Goal: Task Accomplishment & Management: Complete application form

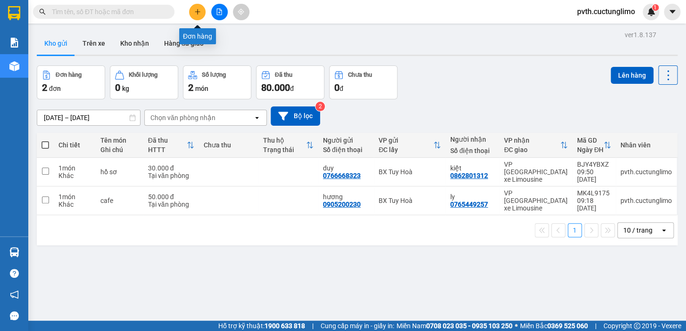
click at [198, 14] on icon "plus" at bounding box center [197, 11] width 7 height 7
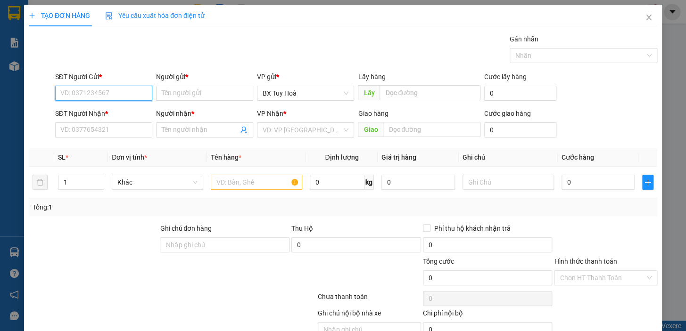
click at [127, 96] on input "SĐT Người Gửi *" at bounding box center [103, 93] width 97 height 15
type input "0989917239"
click at [184, 93] on input "Người gửi *" at bounding box center [204, 93] width 97 height 15
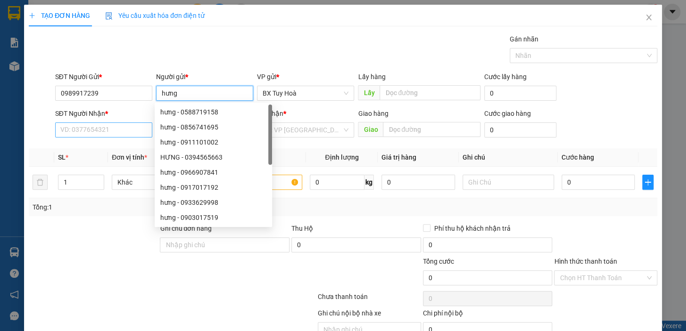
type input "hưng"
click at [93, 132] on input "SĐT Người Nhận *" at bounding box center [103, 130] width 97 height 15
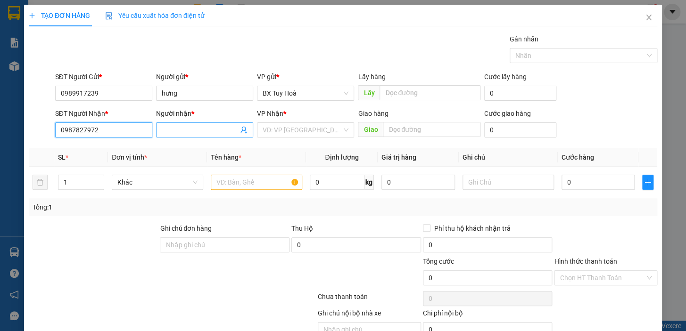
type input "0987827972"
click at [170, 132] on input "Người nhận *" at bounding box center [200, 130] width 76 height 10
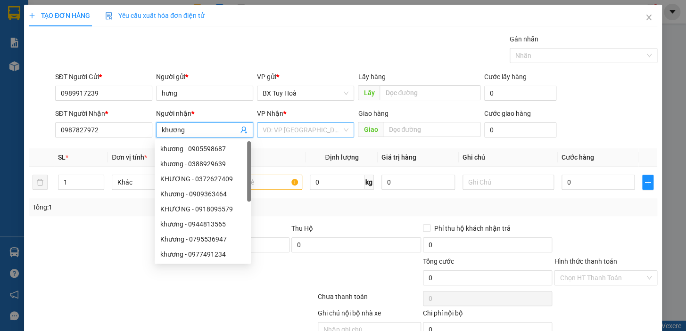
type input "khương"
click at [270, 129] on input "search" at bounding box center [302, 130] width 79 height 14
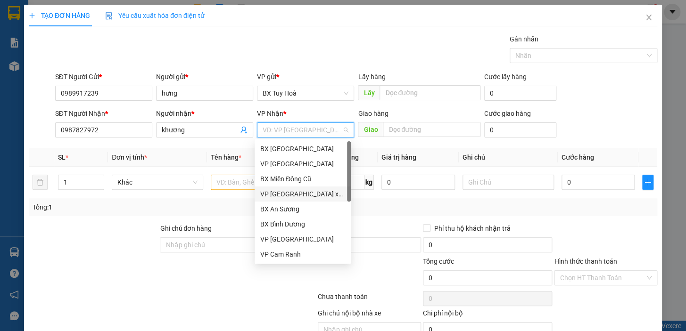
click at [314, 194] on div "VP [GEOGRAPHIC_DATA] xe Limousine" at bounding box center [302, 194] width 85 height 10
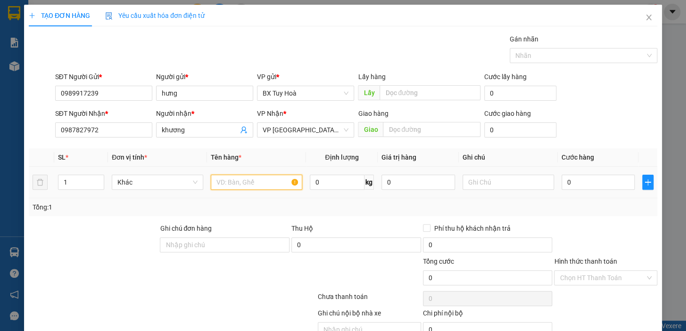
click at [263, 186] on input "text" at bounding box center [256, 182] width 91 height 15
type input "giấy tờ"
click at [613, 184] on input "0" at bounding box center [598, 182] width 74 height 15
type input "3"
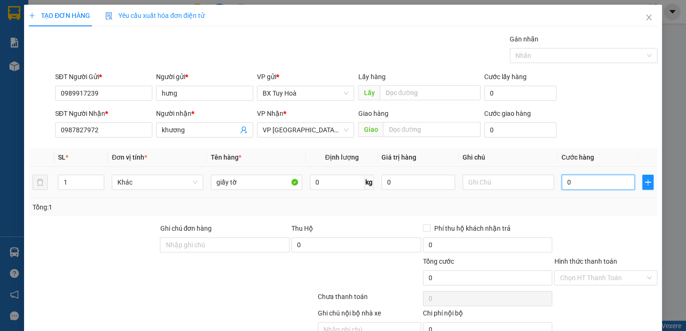
type input "3"
type input "30"
type input "300"
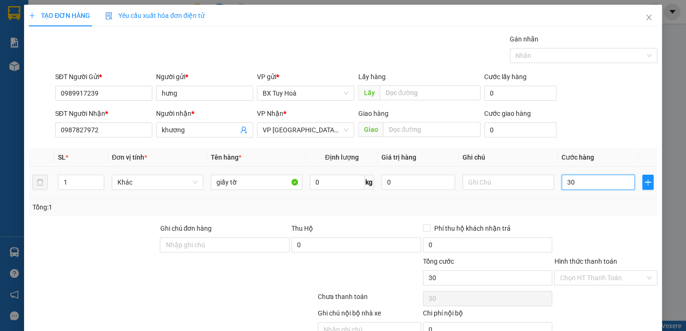
type input "300"
type input "3.000"
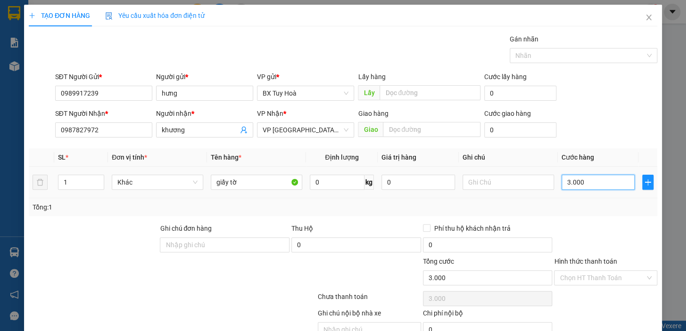
type input "30.000"
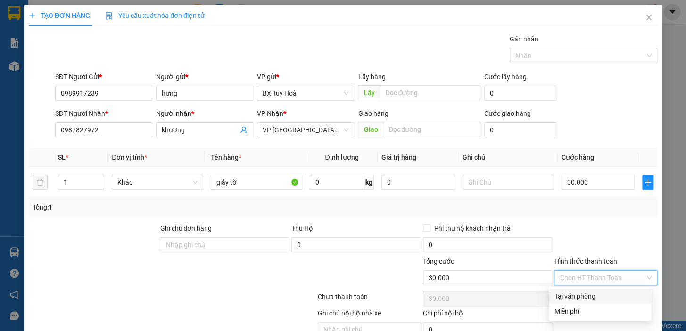
click at [617, 280] on input "Hình thức thanh toán" at bounding box center [601, 278] width 85 height 14
click at [615, 292] on div "Tại văn phòng" at bounding box center [599, 296] width 91 height 10
type input "0"
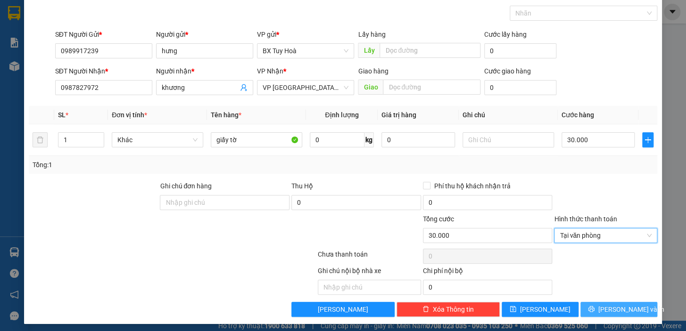
click at [611, 304] on span "[PERSON_NAME] và In" at bounding box center [631, 309] width 66 height 10
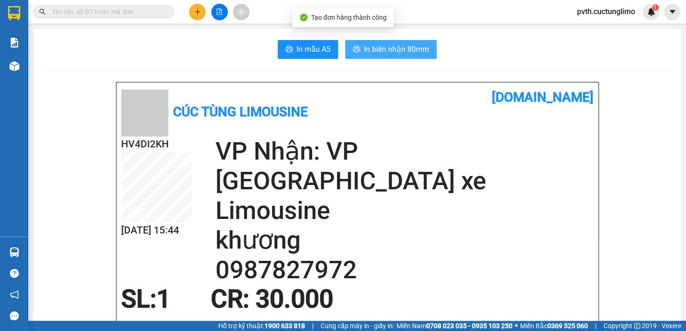
click at [414, 48] on span "In biên nhận 80mm" at bounding box center [396, 49] width 65 height 12
click at [385, 46] on span "In biên nhận 80mm" at bounding box center [396, 49] width 65 height 12
